Goal: Task Accomplishment & Management: Complete application form

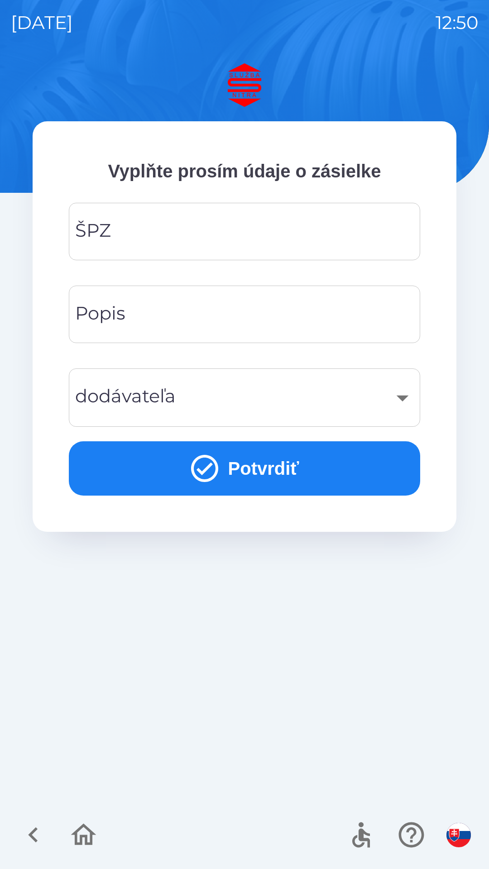
click at [242, 230] on input "ŠPZ" at bounding box center [245, 232] width 330 height 36
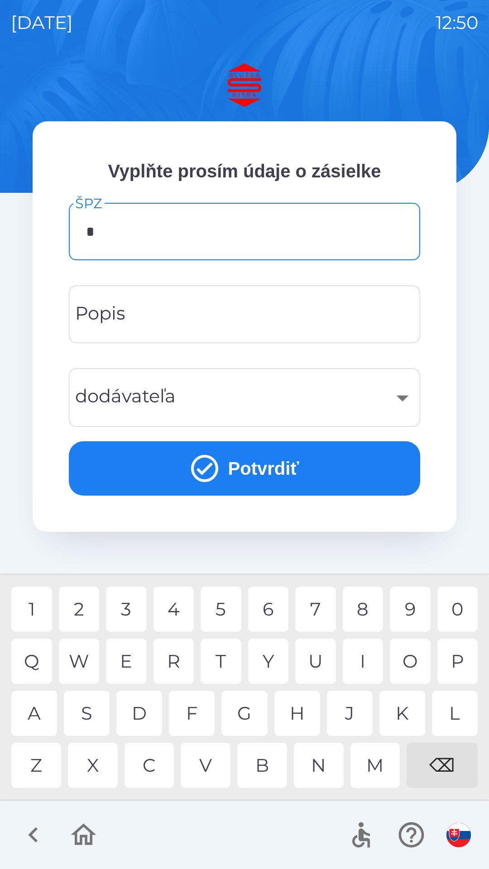
click at [318, 767] on div "N" at bounding box center [319, 765] width 50 height 45
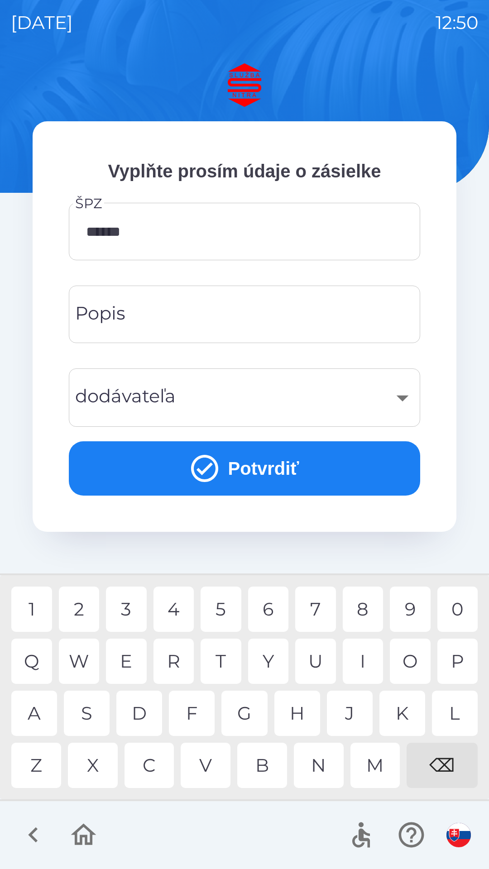
click at [366, 663] on div "I" at bounding box center [363, 661] width 41 height 45
type input "*******"
click at [254, 471] on button "Potvrdiť" at bounding box center [244, 468] width 351 height 54
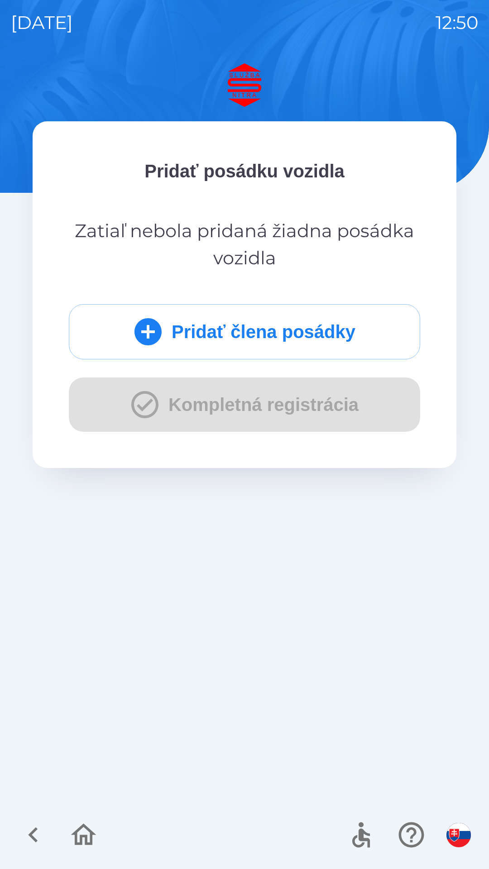
click at [295, 330] on button "Pridať člena posádky" at bounding box center [244, 331] width 351 height 55
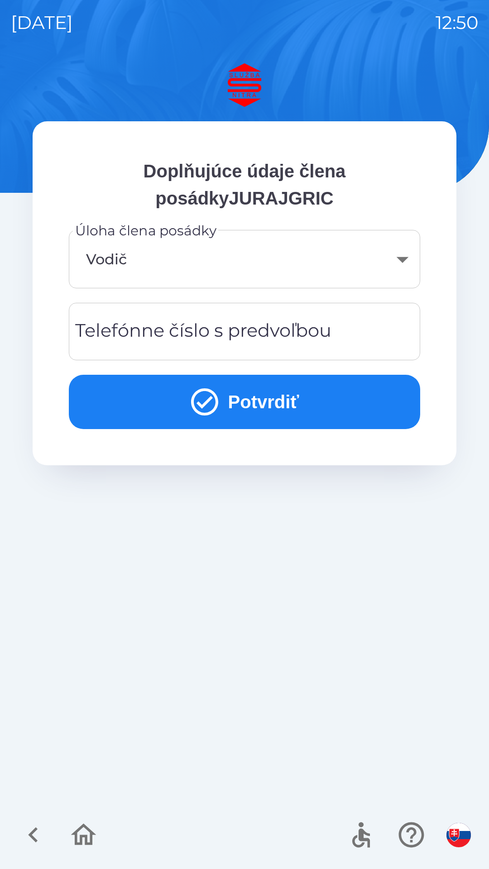
click at [259, 402] on button "Potvrdiť" at bounding box center [244, 402] width 351 height 54
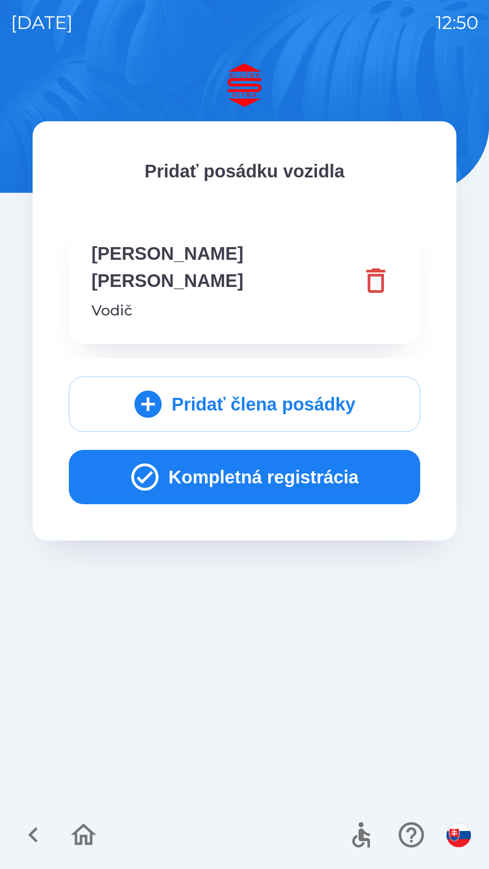
click at [245, 461] on button "Kompletná registrácia" at bounding box center [244, 477] width 351 height 54
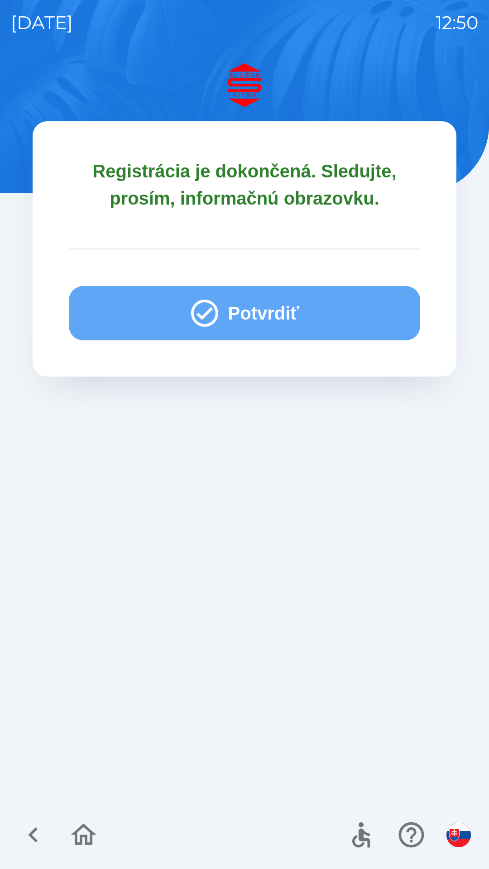
click at [259, 312] on button "Potvrdiť" at bounding box center [244, 313] width 351 height 54
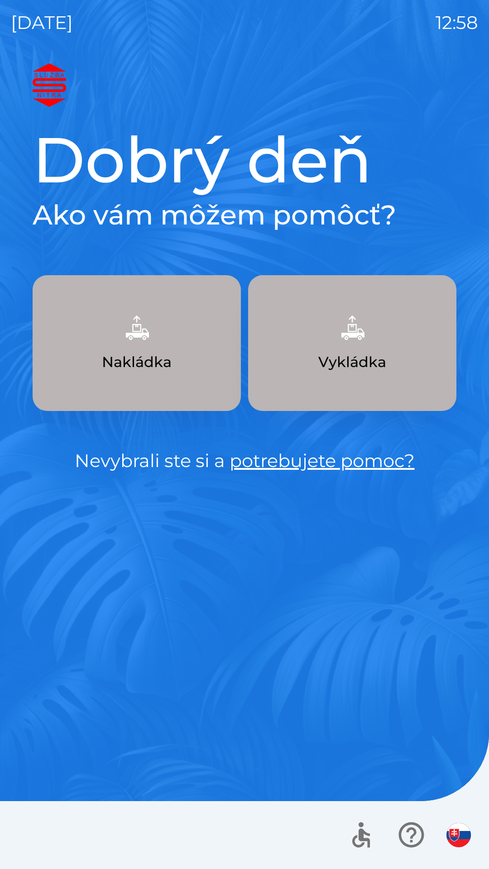
click at [150, 364] on p "Nakládka" at bounding box center [137, 362] width 70 height 22
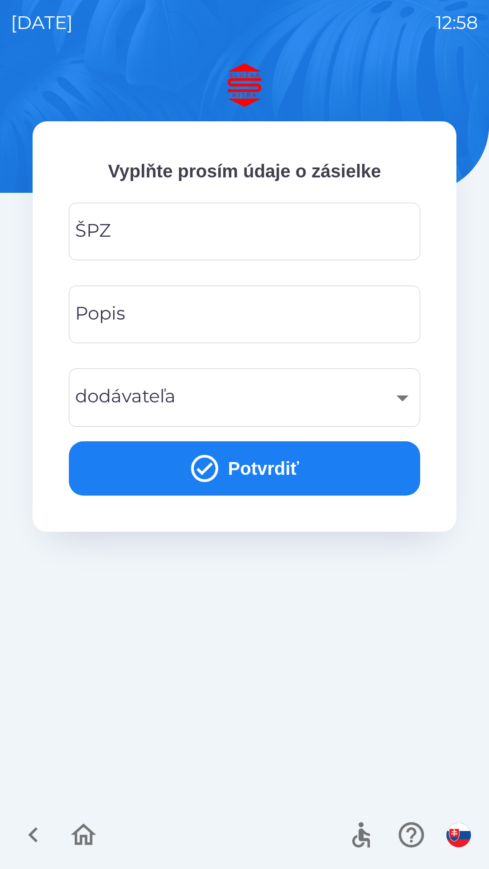
click at [138, 230] on input "ŠPZ" at bounding box center [245, 232] width 330 height 36
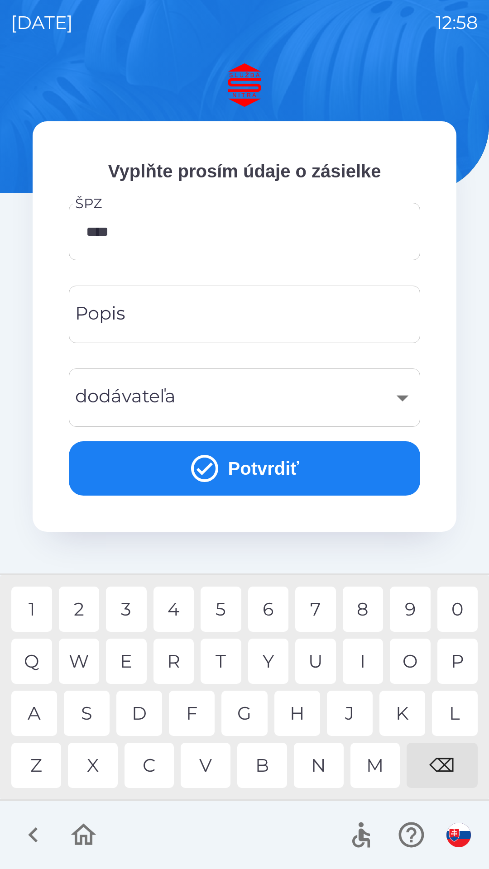
click at [453, 611] on div "0" at bounding box center [457, 609] width 41 height 45
click at [409, 661] on div "O" at bounding box center [410, 661] width 41 height 45
type input "*******"
click at [167, 398] on div "​" at bounding box center [245, 397] width 330 height 37
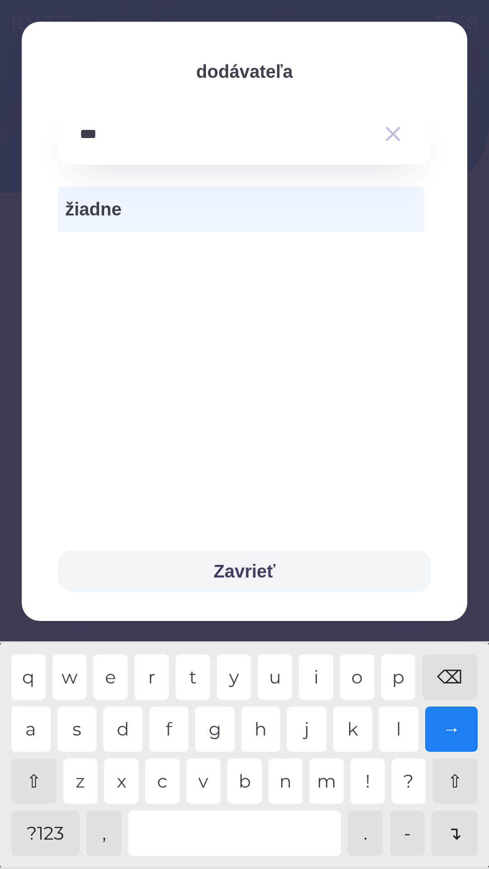
click at [203, 785] on div "v" at bounding box center [204, 781] width 34 height 45
click at [317, 674] on div "i" at bounding box center [316, 677] width 34 height 45
click at [217, 733] on div "g" at bounding box center [214, 729] width 39 height 45
type input "*********"
click at [107, 209] on span "žiadne" at bounding box center [241, 209] width 352 height 27
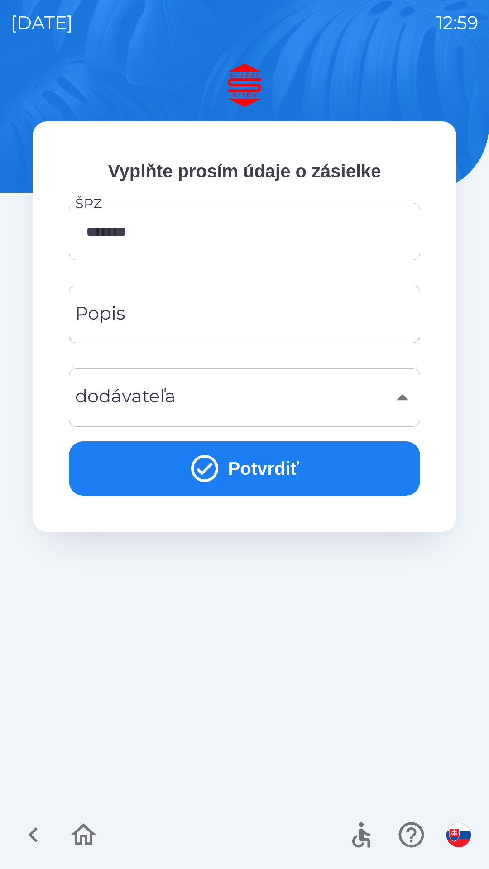
click at [251, 471] on button "Potvrdiť" at bounding box center [244, 468] width 351 height 54
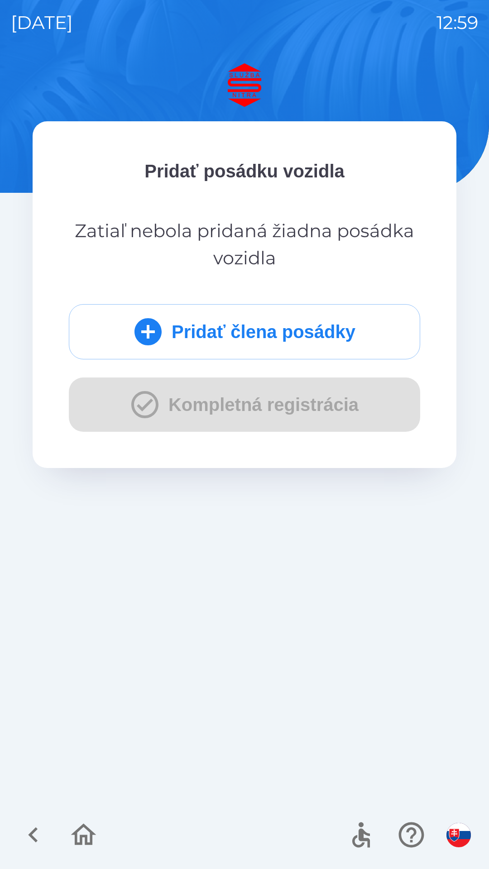
click at [280, 321] on button "Pridať člena posádky" at bounding box center [244, 331] width 351 height 55
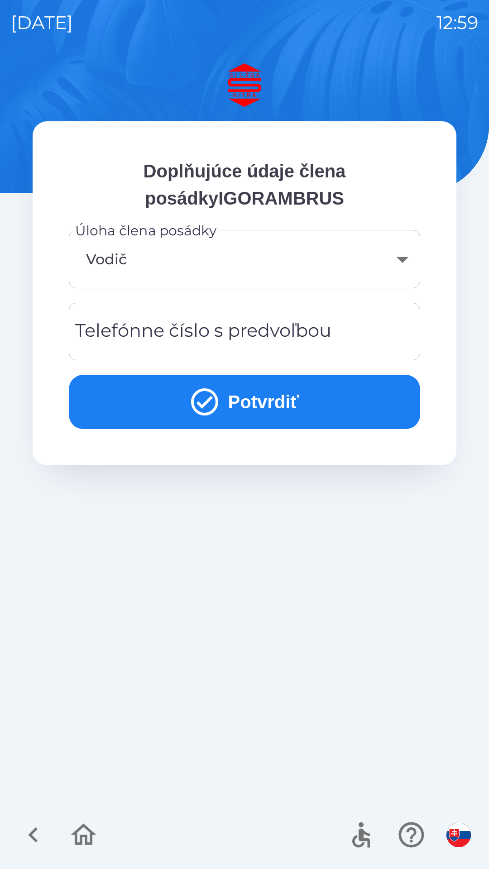
click at [245, 402] on button "Potvrdiť" at bounding box center [244, 402] width 351 height 54
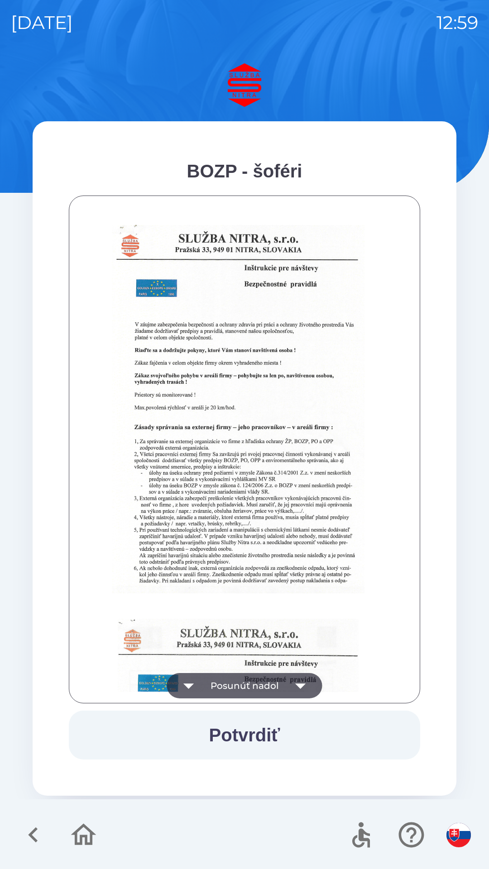
click at [282, 687] on button "Posunúť nadol" at bounding box center [244, 685] width 155 height 25
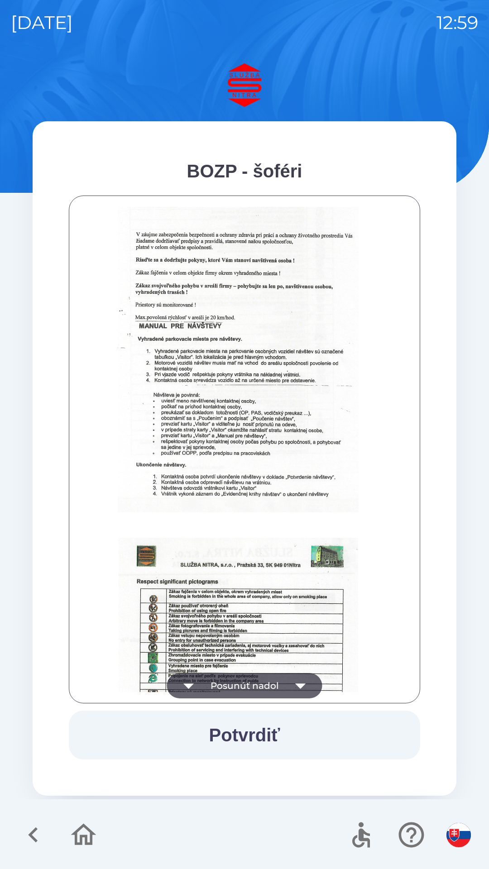
click at [277, 683] on button "Posunúť nadol" at bounding box center [244, 685] width 155 height 25
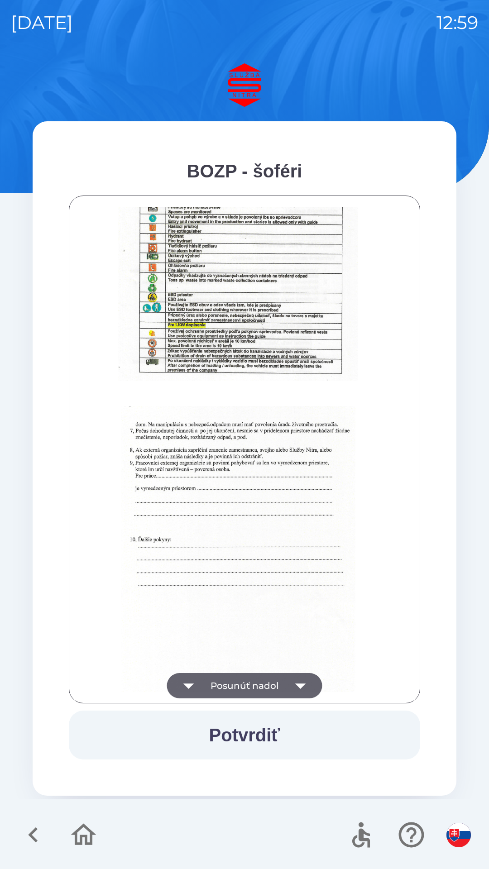
click at [263, 684] on button "Posunúť nadol" at bounding box center [244, 685] width 155 height 25
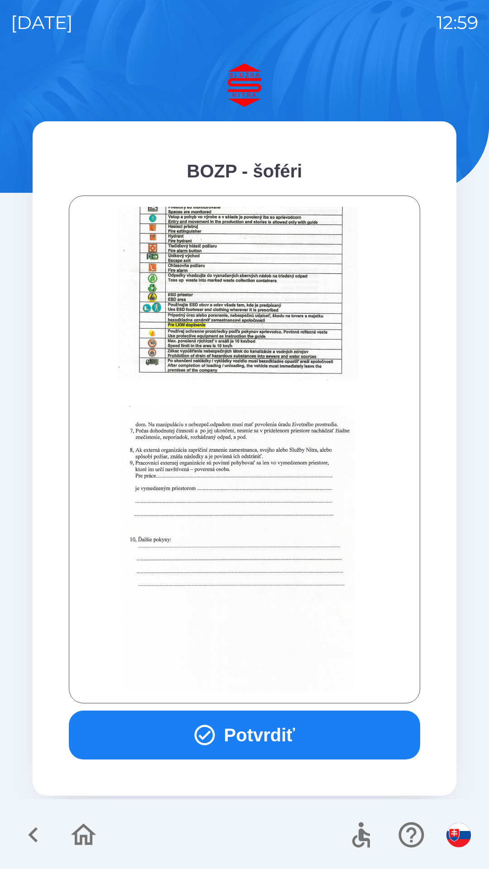
scroll to position [1015, 0]
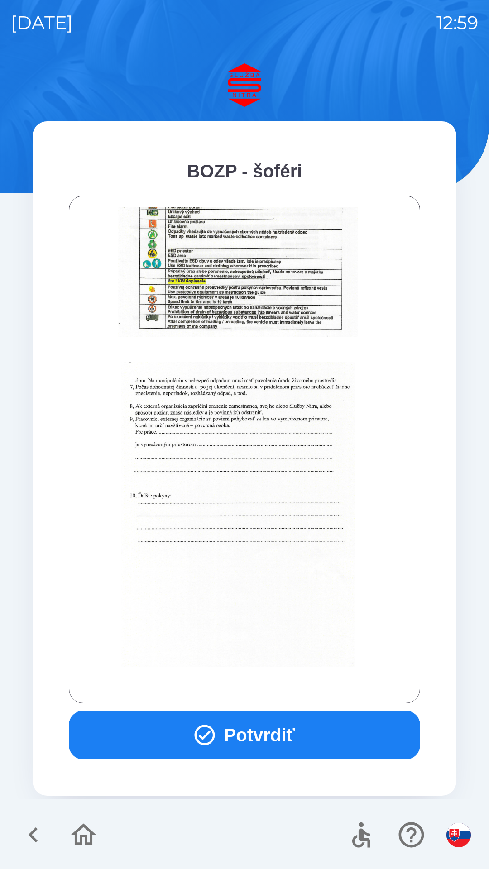
click at [251, 736] on button "Potvrdiť" at bounding box center [244, 735] width 351 height 49
